Goal: Transaction & Acquisition: Purchase product/service

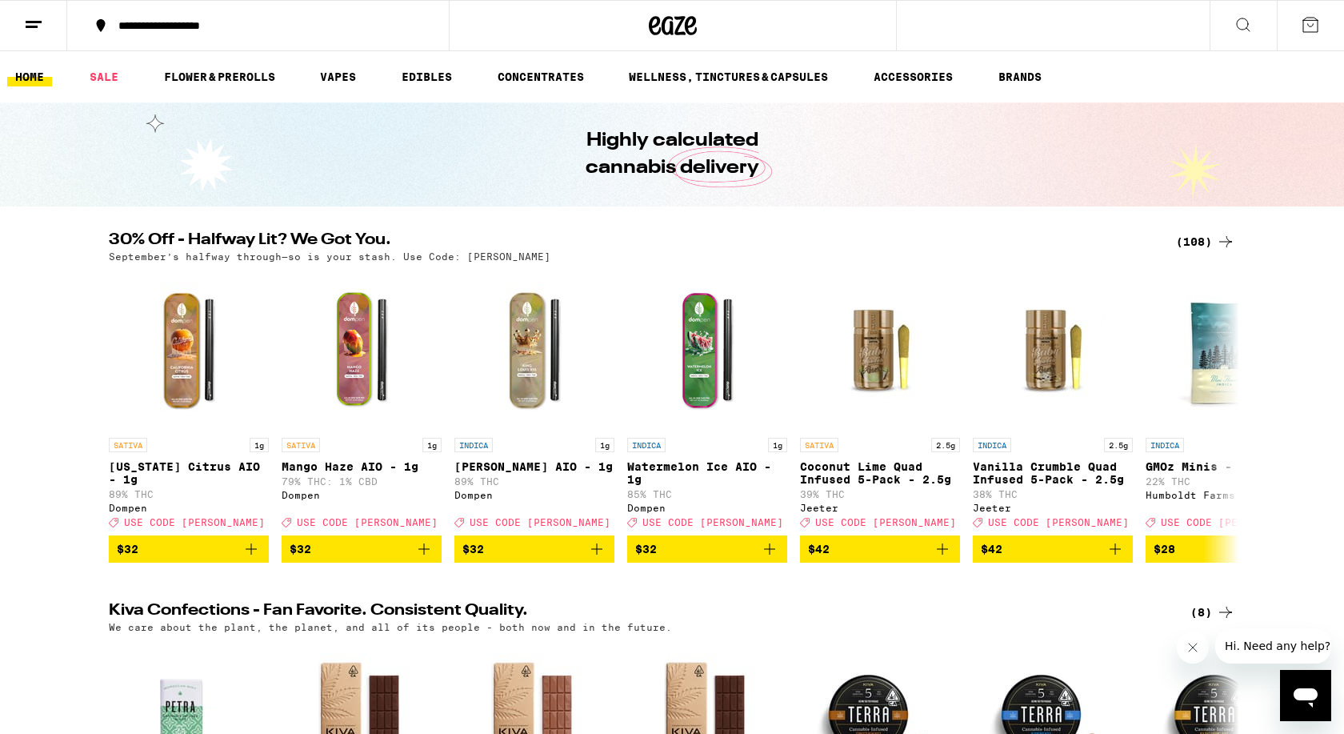
click at [1195, 238] on div "(108)" at bounding box center [1205, 241] width 59 height 19
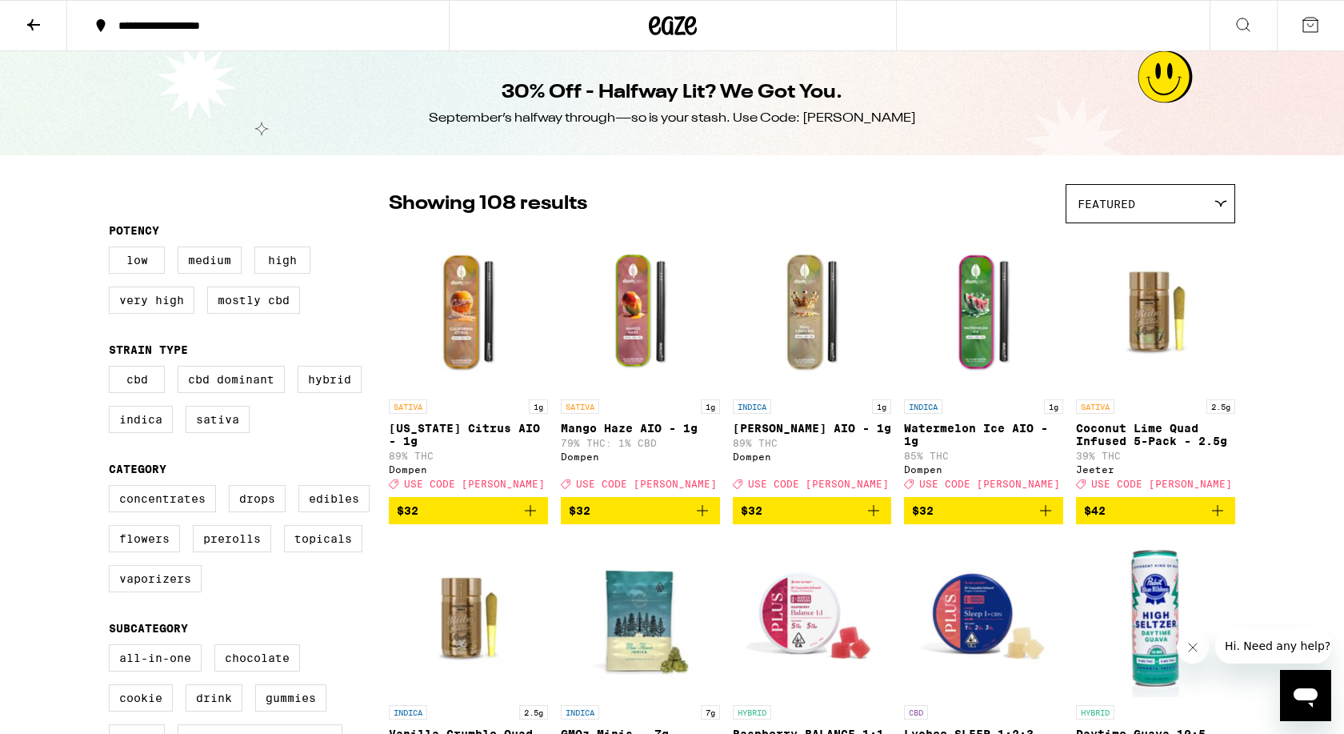
click at [467, 81] on div "30% Off - Halfway Lit? We Got You. September’s halfway through—so is your stash…" at bounding box center [672, 103] width 614 height 104
click at [155, 552] on label "Flowers" at bounding box center [144, 538] width 71 height 27
click at [113, 488] on input "Flowers" at bounding box center [112, 487] width 1 height 1
checkbox input "true"
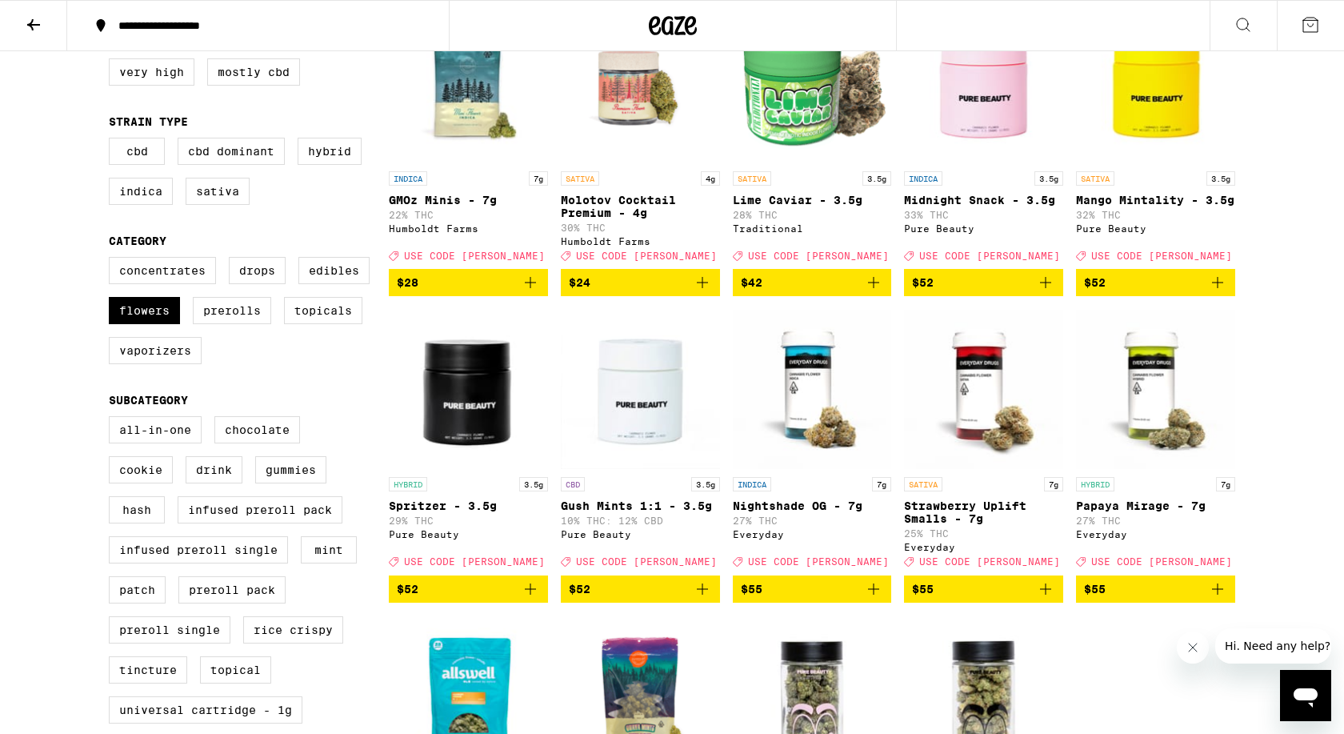
scroll to position [225, 0]
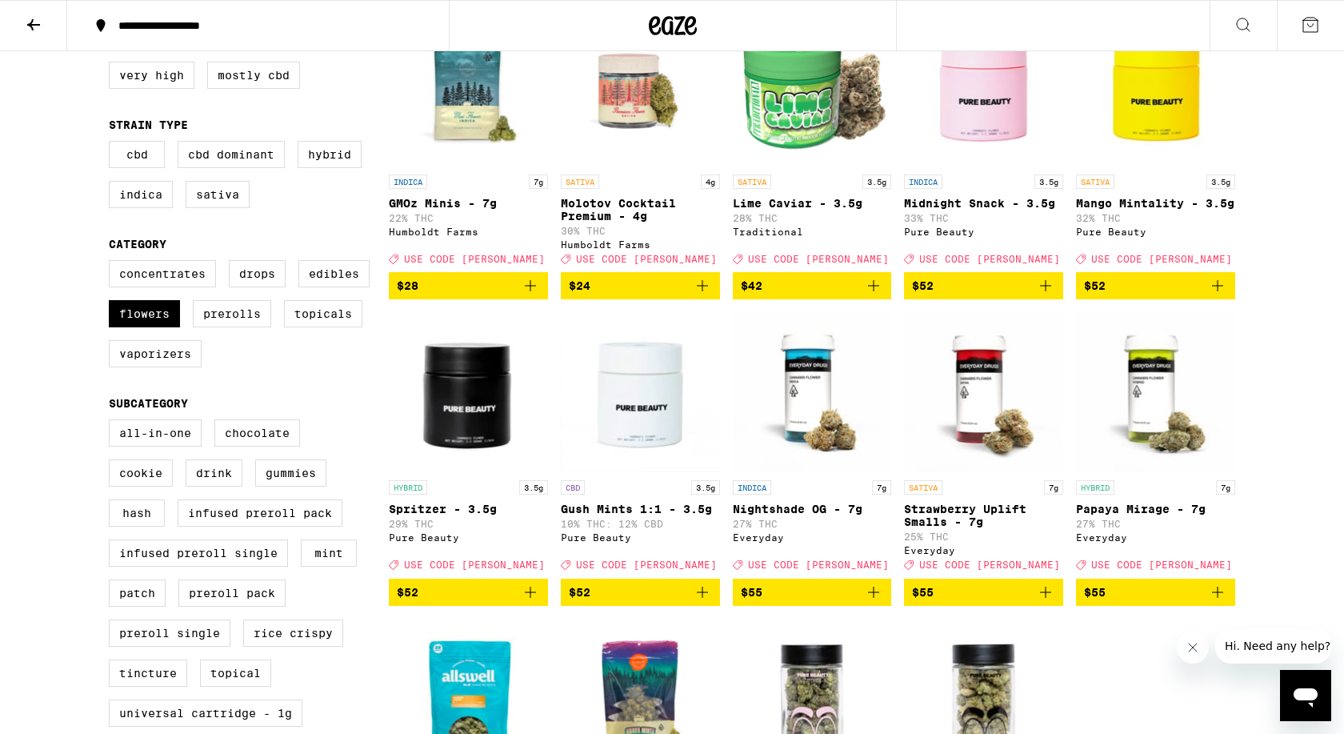
click at [531, 602] on icon "Add to bag" at bounding box center [530, 591] width 19 height 19
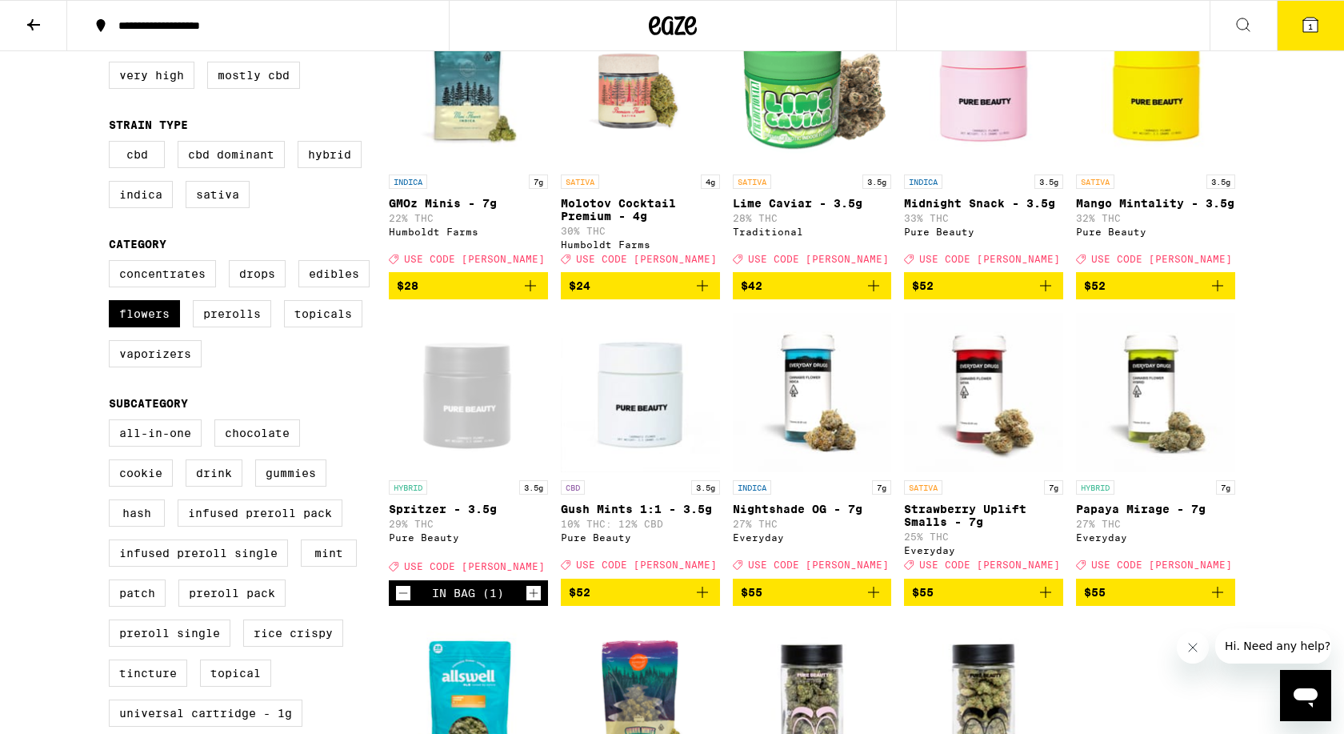
click at [531, 602] on icon "Increment" at bounding box center [533, 592] width 14 height 19
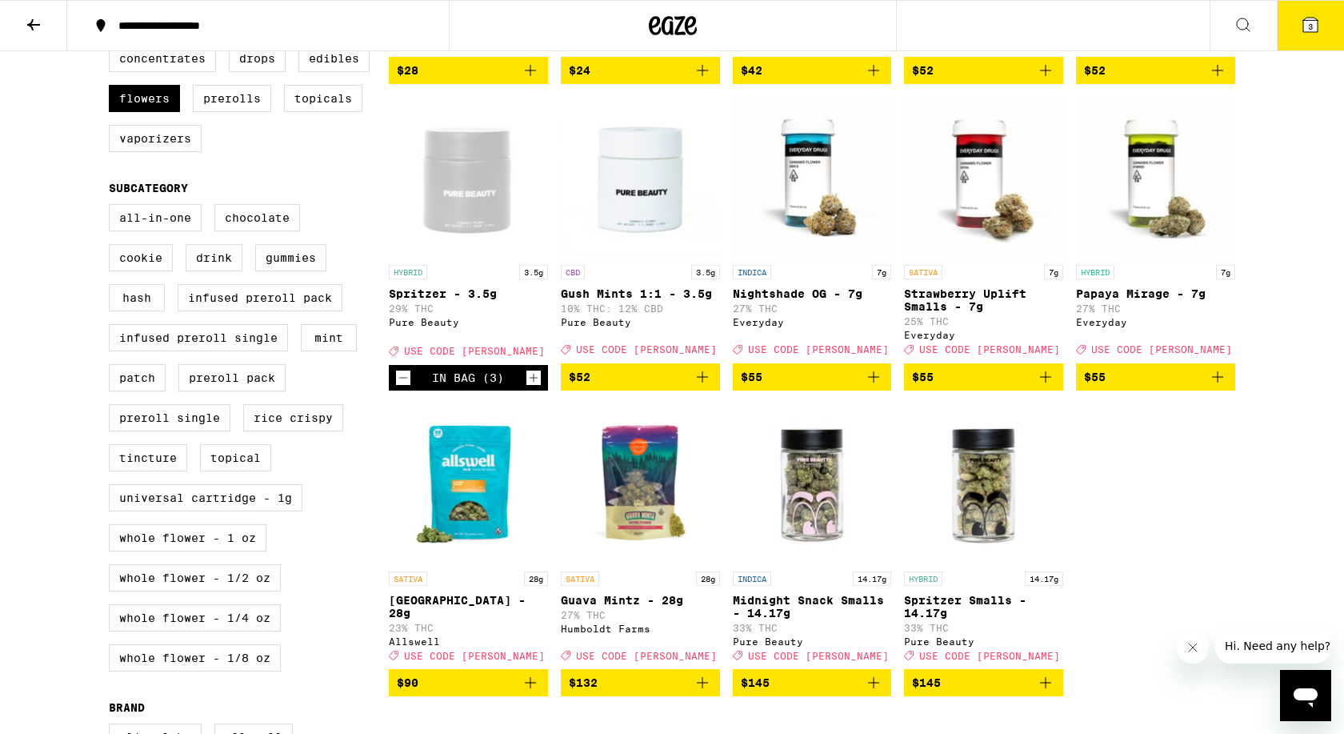
scroll to position [438, 0]
